Goal: Use online tool/utility: Utilize a website feature to perform a specific function

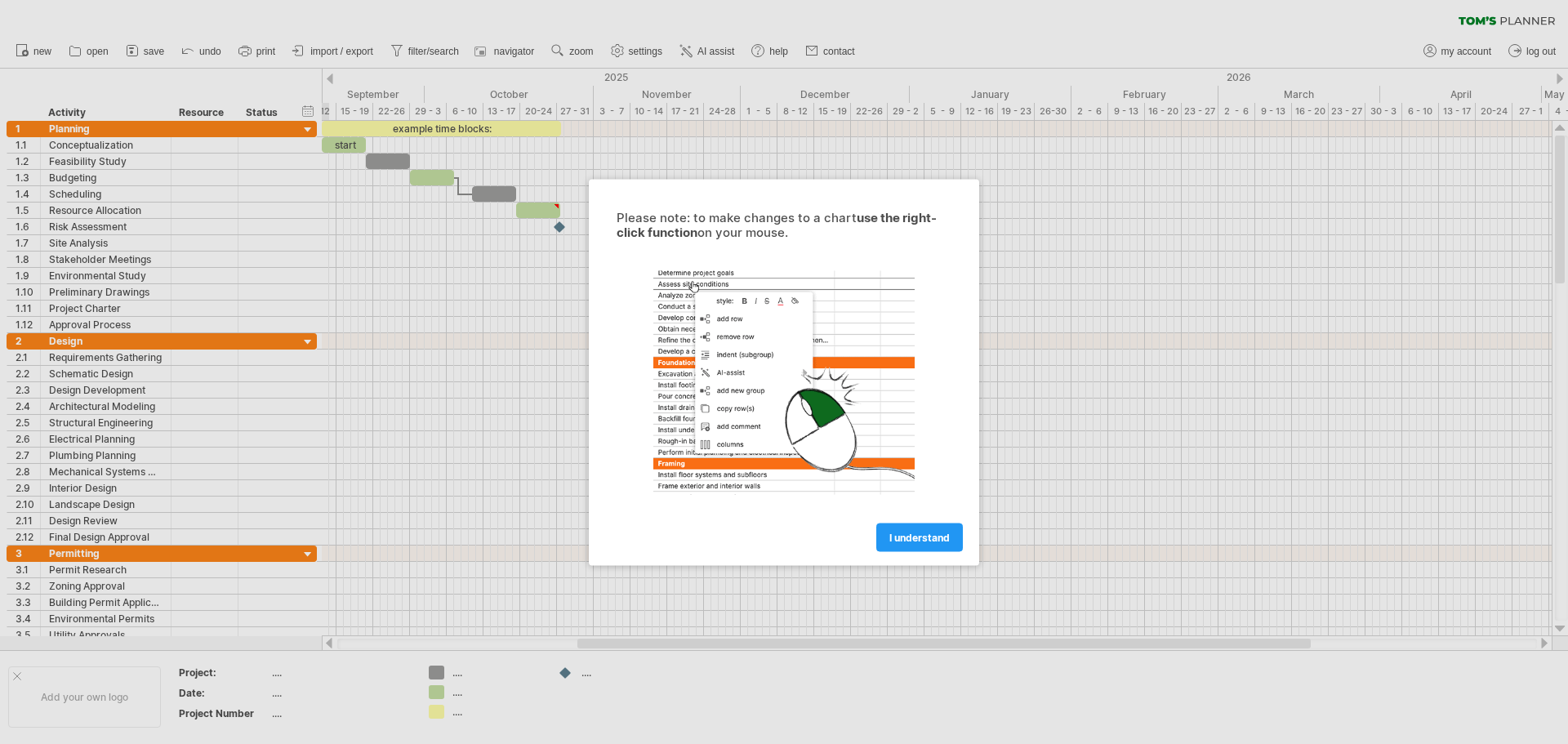
click at [938, 539] on span "I understand" at bounding box center [919, 536] width 60 height 12
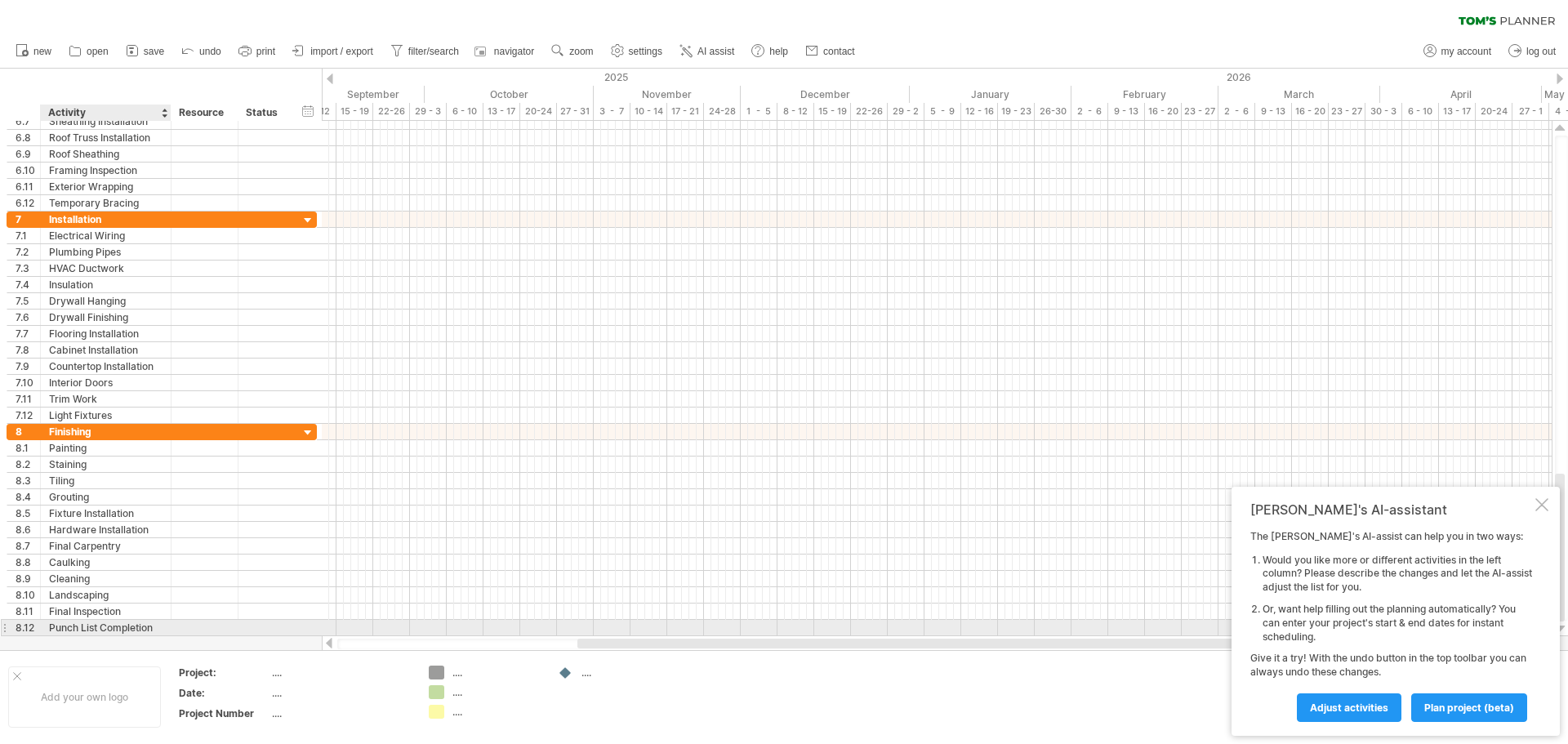
click at [153, 629] on div "Punch List Completion" at bounding box center [106, 627] width 114 height 15
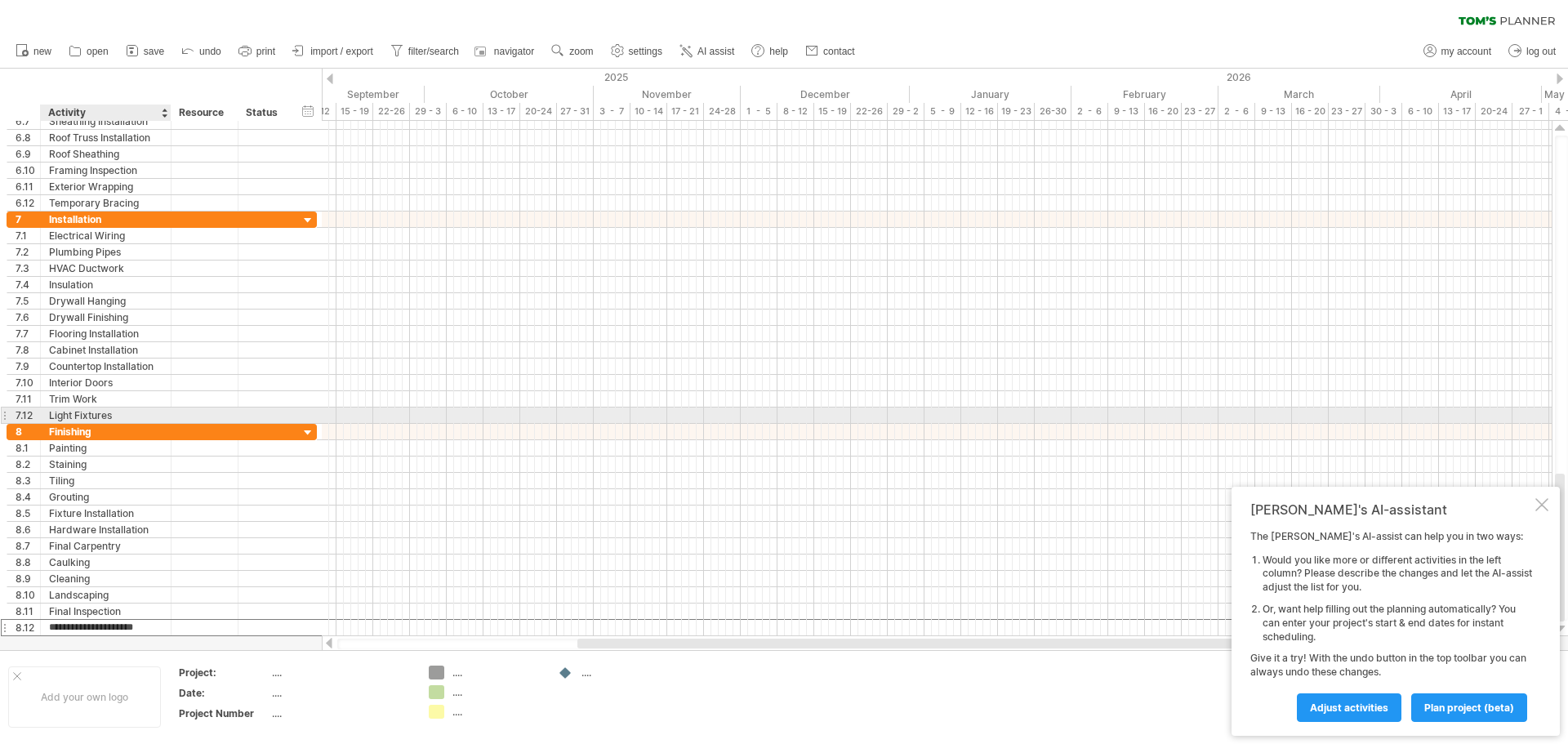
drag, startPoint x: 160, startPoint y: 629, endPoint x: 125, endPoint y: 421, distance: 210.9
click at [125, 421] on div "**********" at bounding box center [162, 375] width 311 height 523
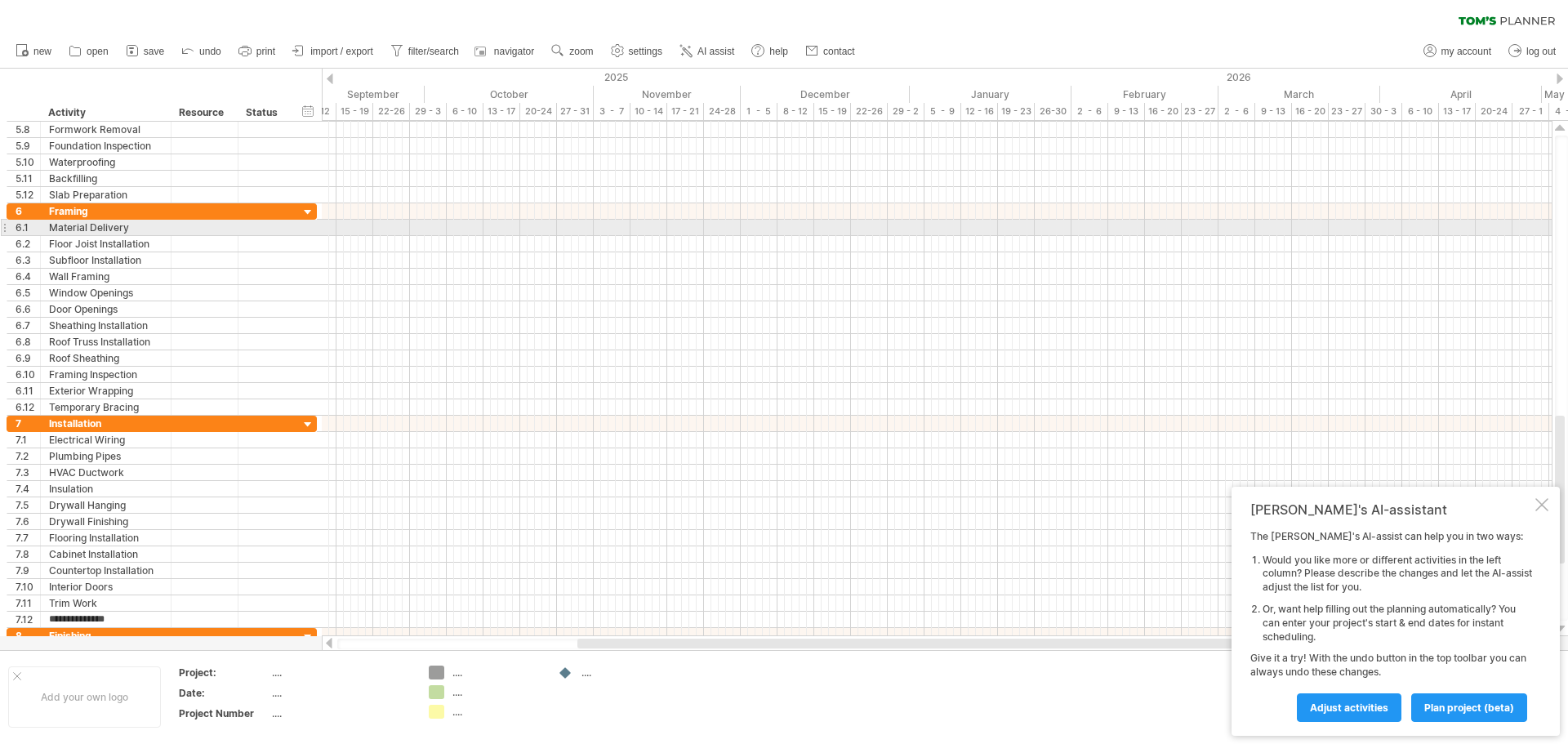
click at [5, 226] on div at bounding box center [4, 227] width 7 height 17
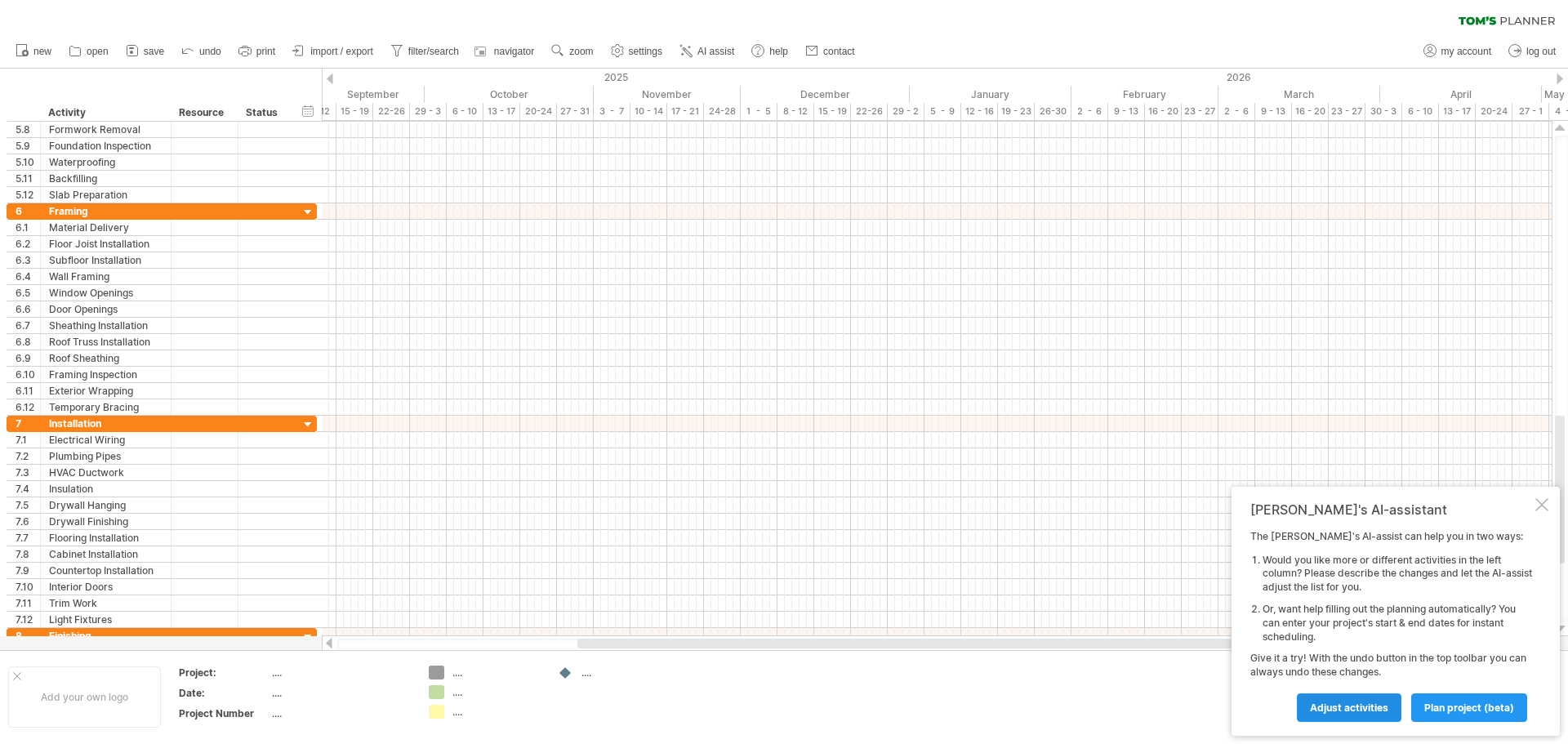
click at [1329, 702] on span "Adjust activities" at bounding box center [1349, 708] width 79 height 12
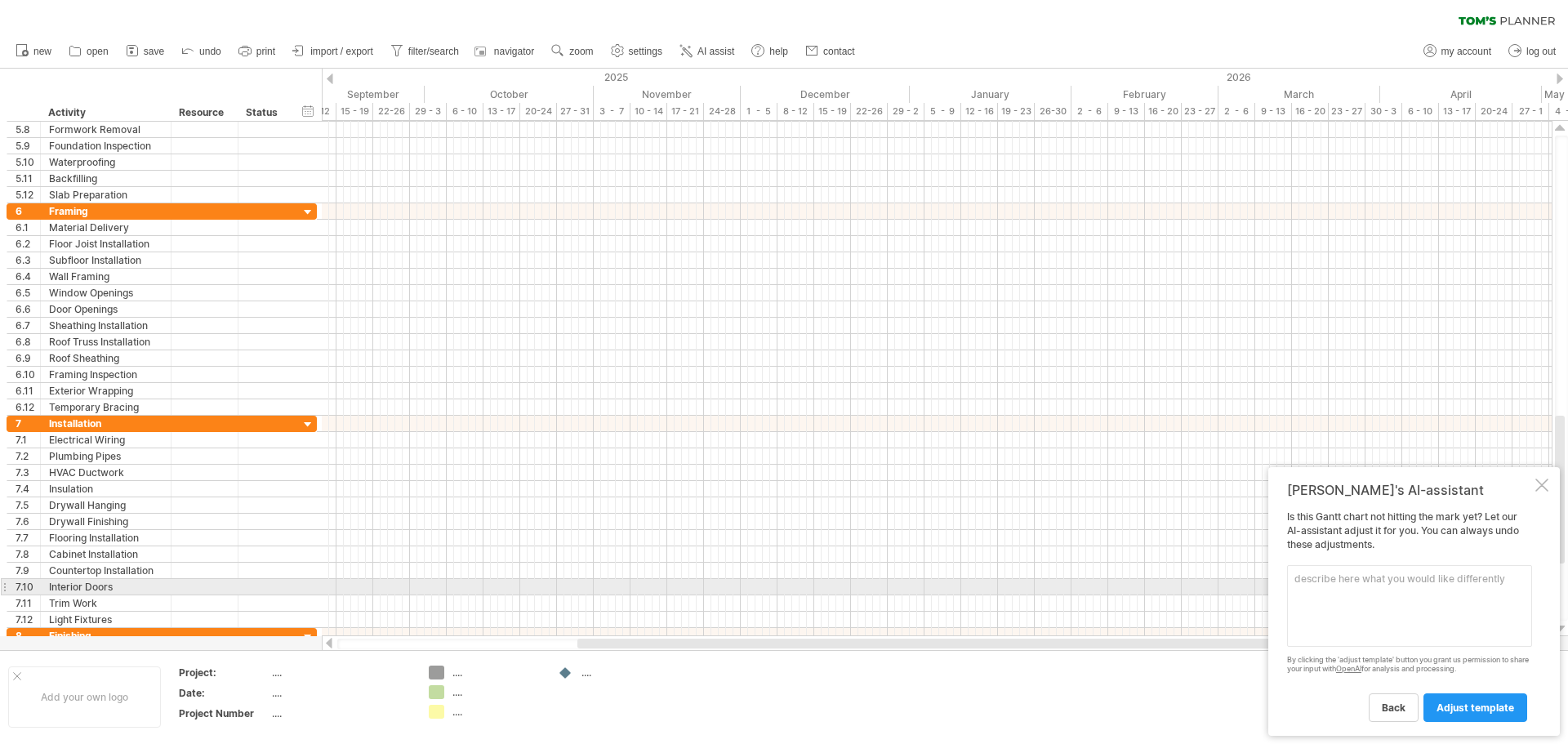
click at [1309, 584] on textarea at bounding box center [1410, 606] width 245 height 81
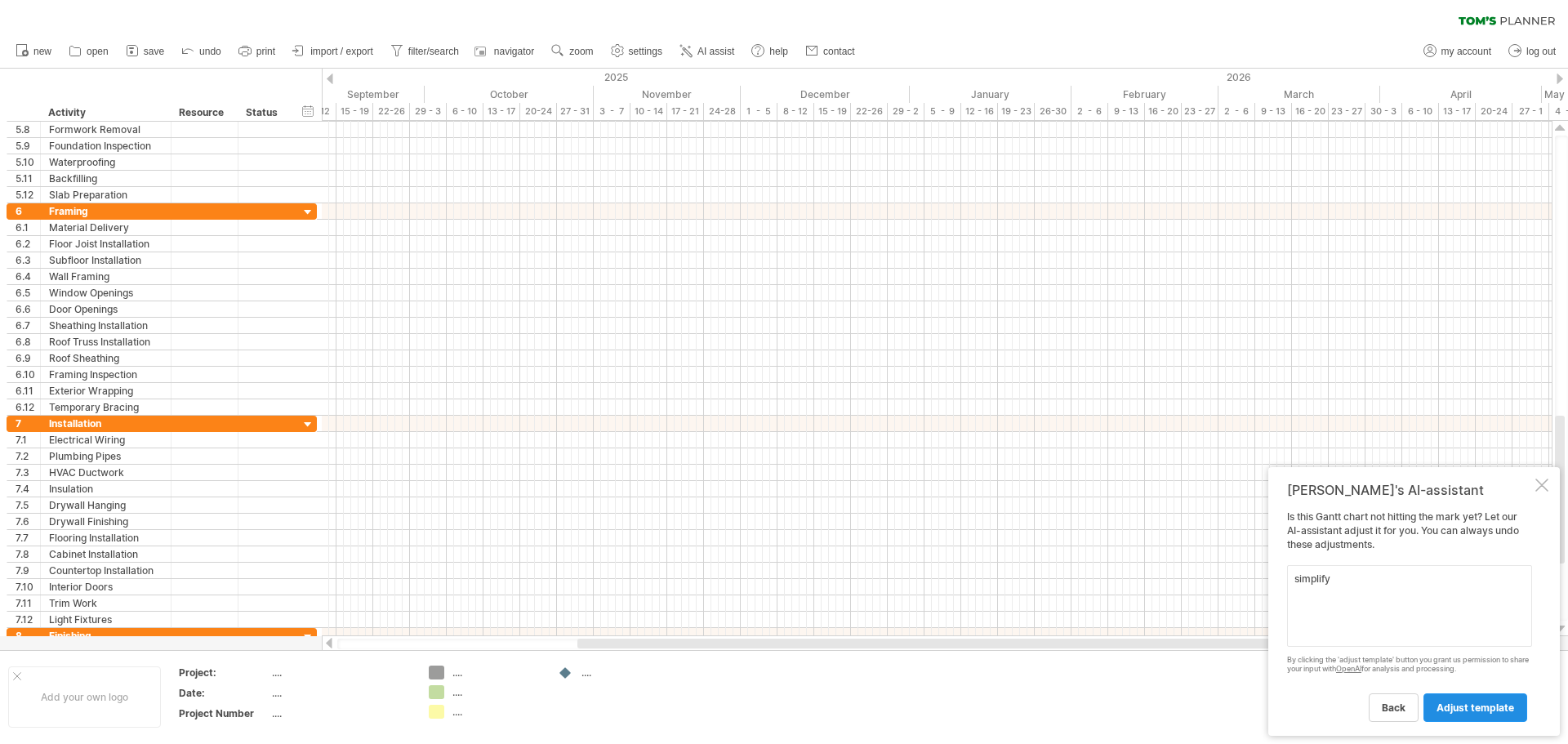
type textarea "simplify"
click at [1458, 713] on link "adjust template" at bounding box center [1476, 708] width 103 height 29
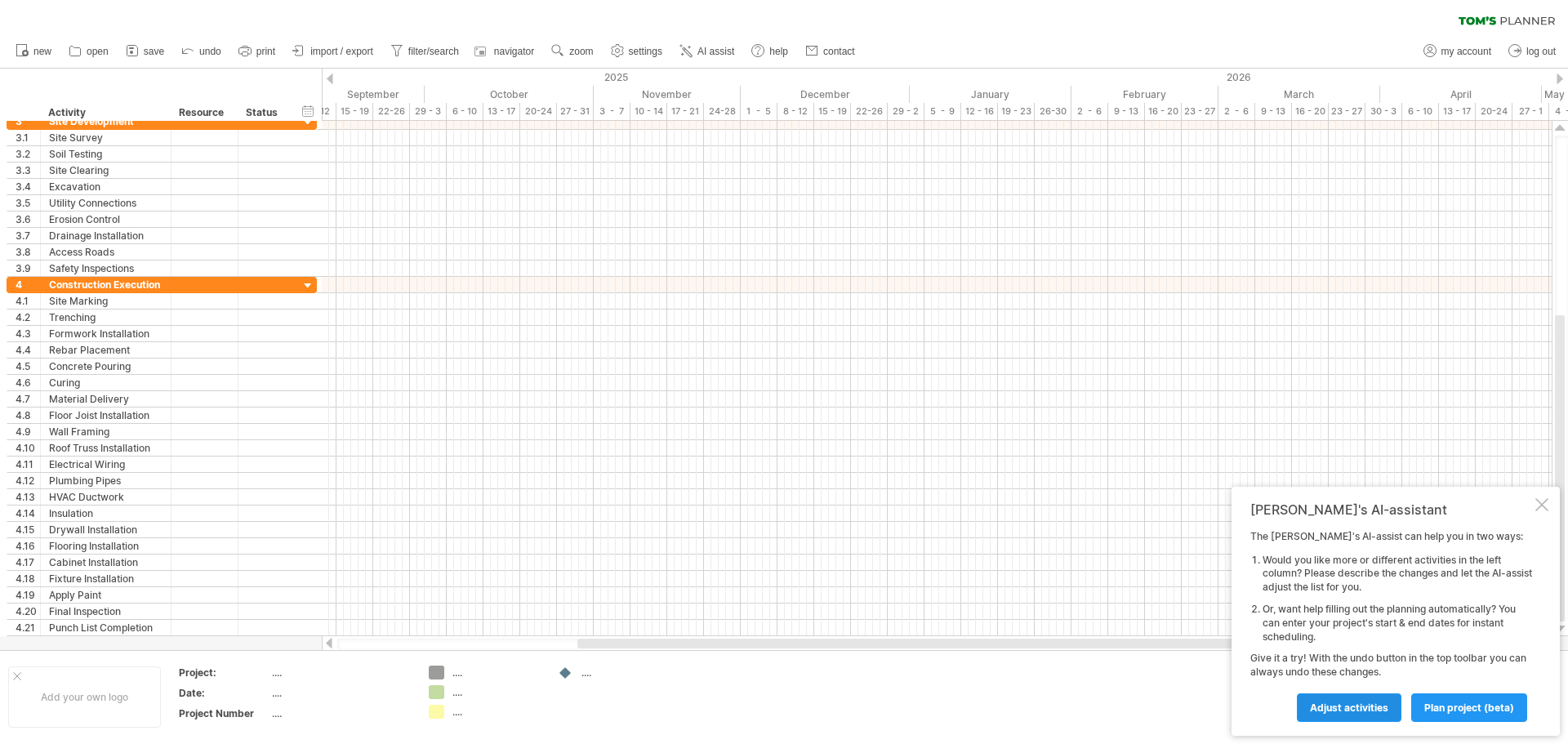
click at [1359, 705] on span "Adjust activities" at bounding box center [1349, 708] width 79 height 12
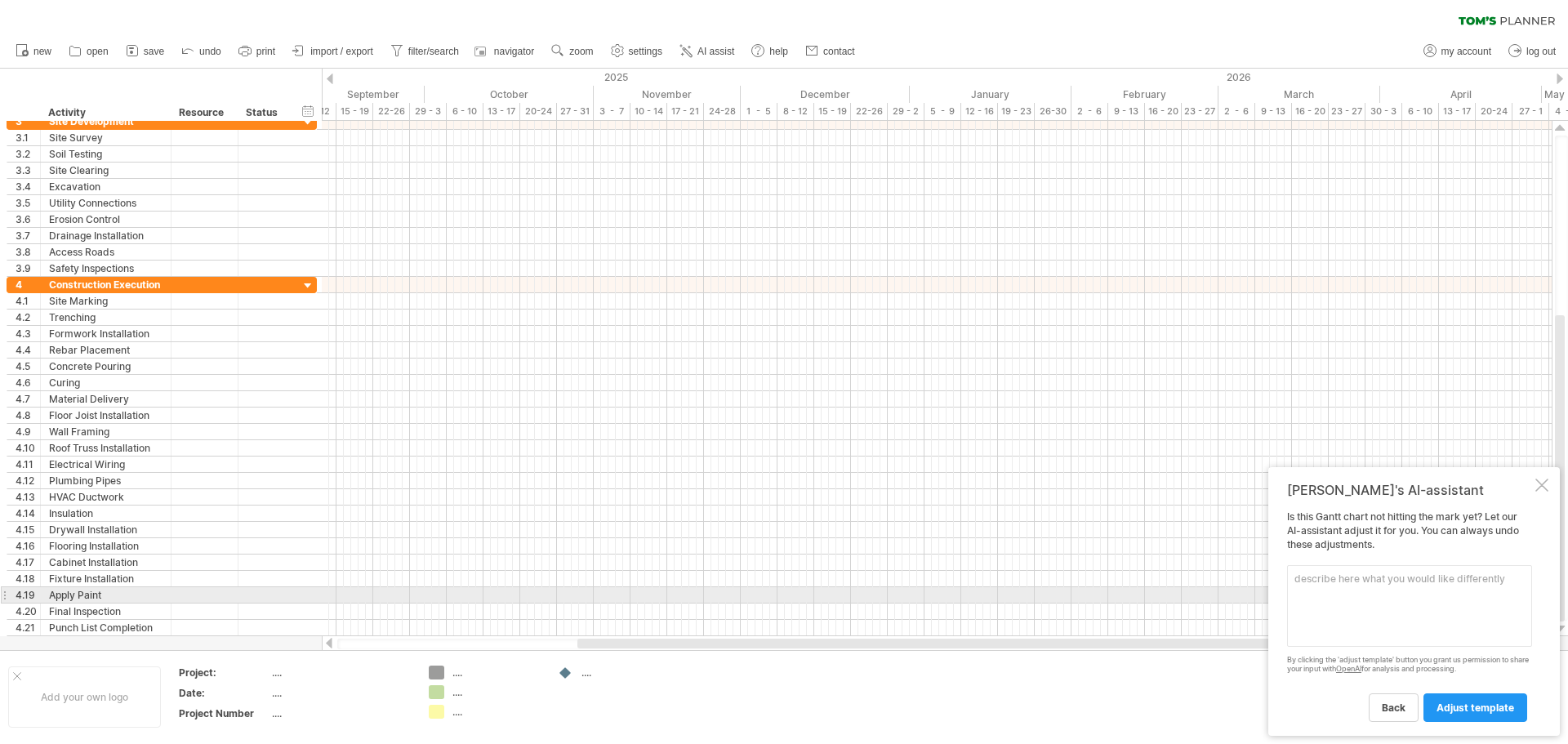
click at [1315, 590] on textarea at bounding box center [1410, 606] width 245 height 81
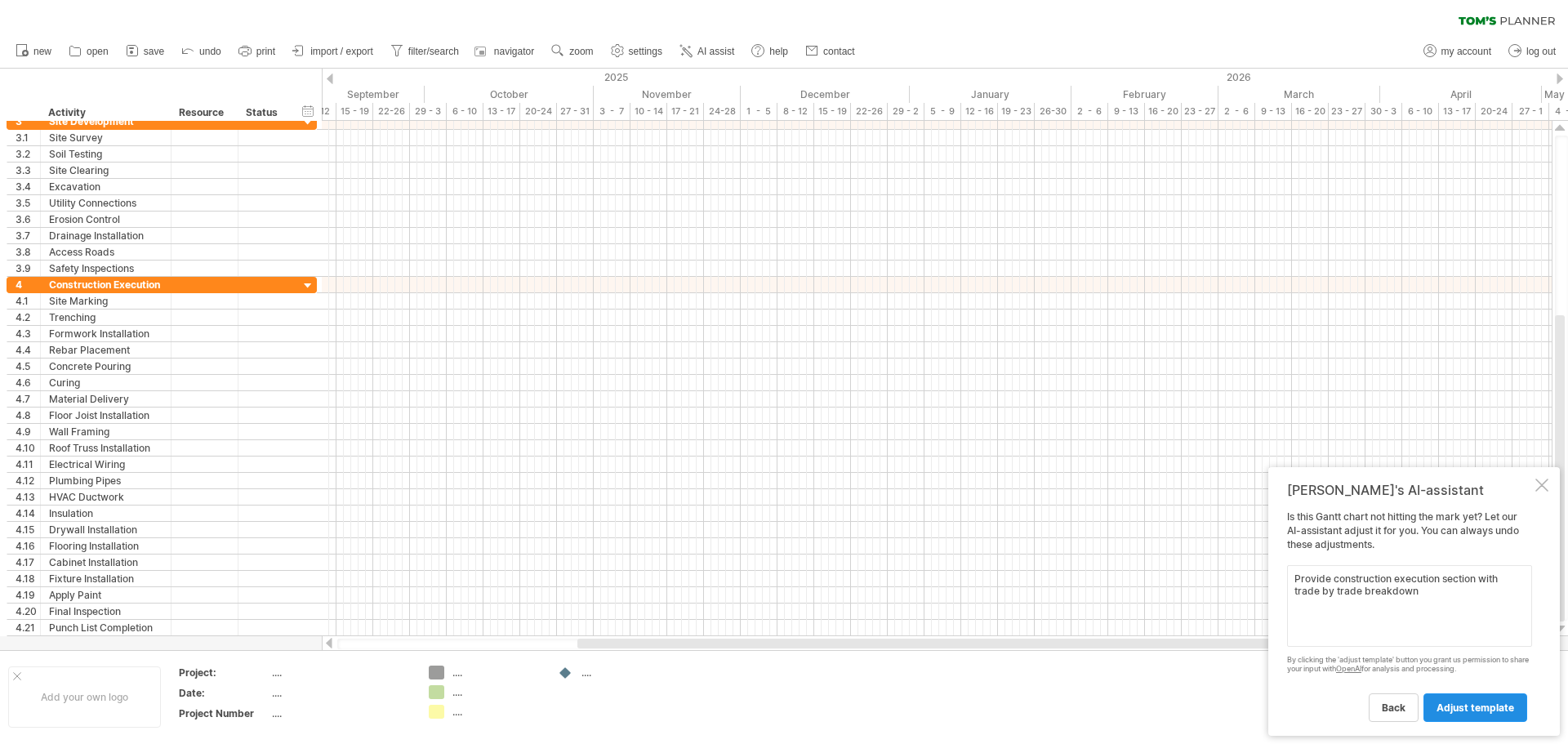
type textarea "Provide construction execution section with trade by trade breakdown"
click at [1487, 707] on span "adjust template" at bounding box center [1476, 708] width 78 height 12
